Goal: Navigation & Orientation: Find specific page/section

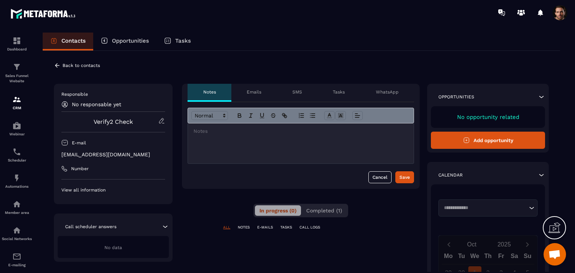
scroll to position [75, 0]
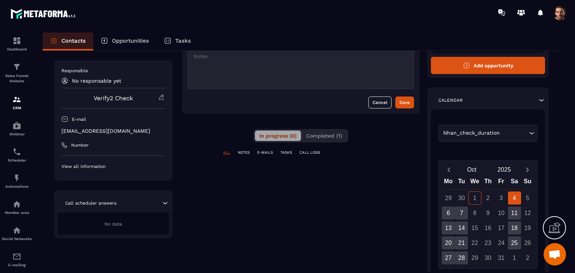
click at [490, 133] on div "Nhan_check_duration" at bounding box center [484, 133] width 87 height 8
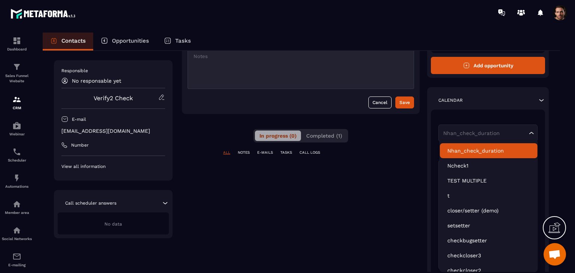
click at [489, 146] on li "Nhan_check_duration" at bounding box center [489, 150] width 98 height 15
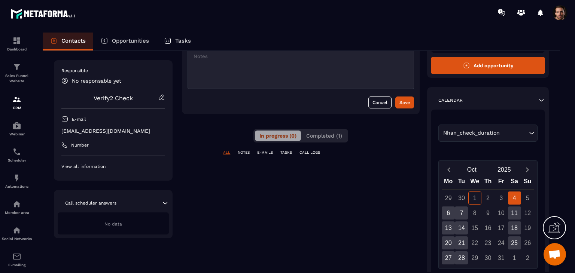
click at [489, 147] on div "Nhan_check_duration Loading..." at bounding box center [488, 139] width 99 height 28
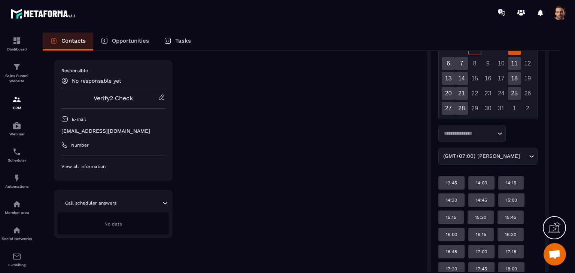
scroll to position [150, 0]
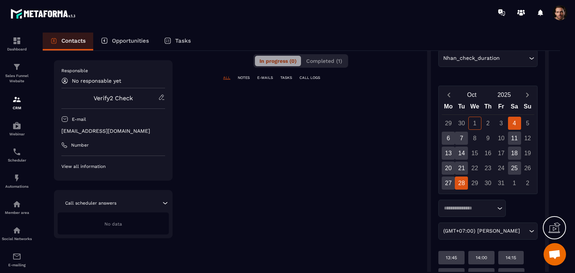
click at [464, 179] on div "28" at bounding box center [461, 183] width 13 height 13
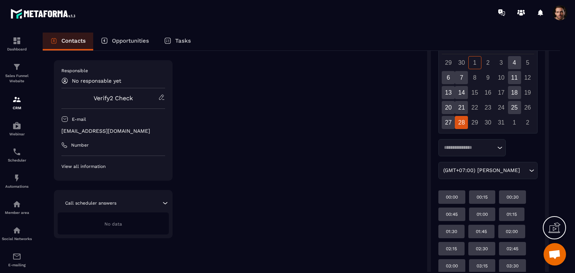
scroll to position [211, 0]
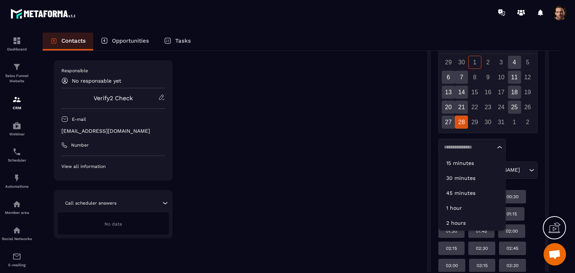
click at [475, 147] on input "Search for option" at bounding box center [469, 147] width 54 height 7
click at [468, 175] on p "30 minutes" at bounding box center [473, 178] width 52 height 7
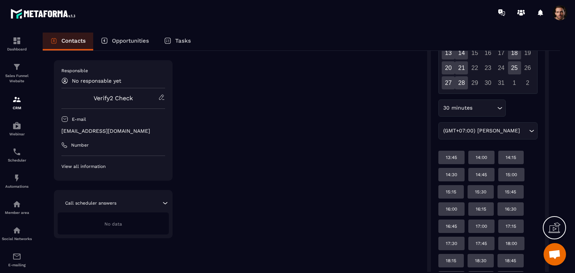
scroll to position [254, 0]
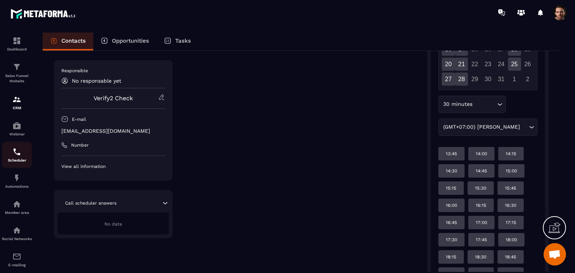
click at [13, 156] on img at bounding box center [16, 152] width 9 height 9
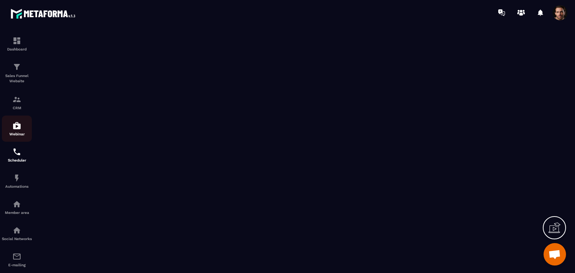
click at [19, 136] on p "Webinar" at bounding box center [17, 134] width 30 height 4
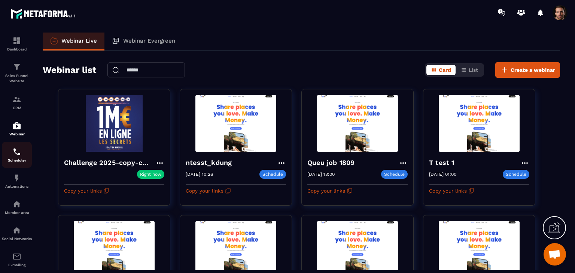
click at [15, 168] on link "Scheduler" at bounding box center [17, 155] width 30 height 26
